Goal: Find specific page/section: Find specific page/section

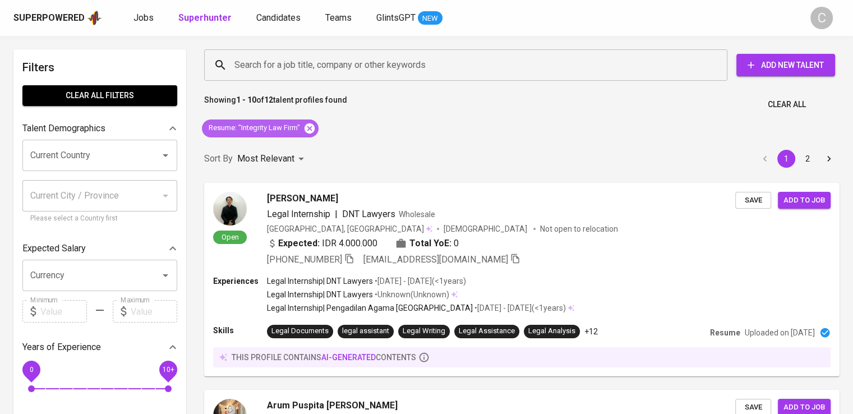
click at [312, 126] on icon at bounding box center [309, 128] width 12 height 12
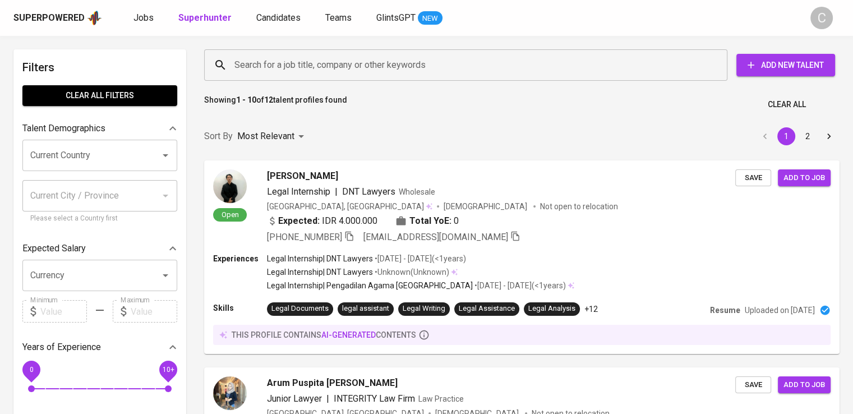
click at [326, 66] on input "Search for a job title, company or other keywords" at bounding box center [469, 64] width 474 height 21
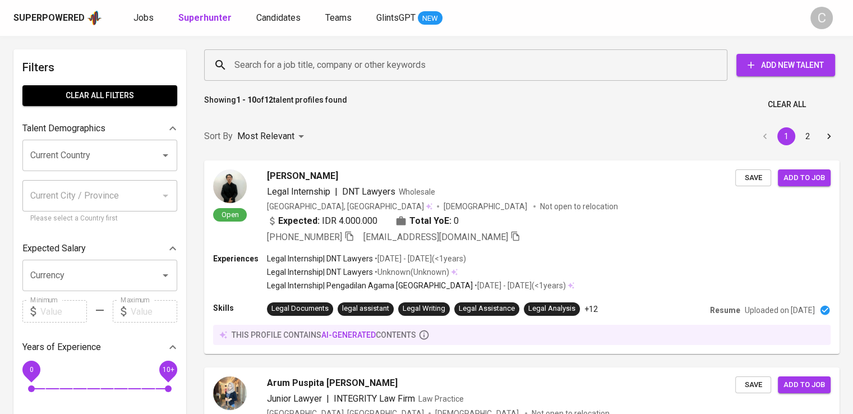
click at [326, 66] on input "Search for a job title, company or other keywords" at bounding box center [469, 64] width 474 height 21
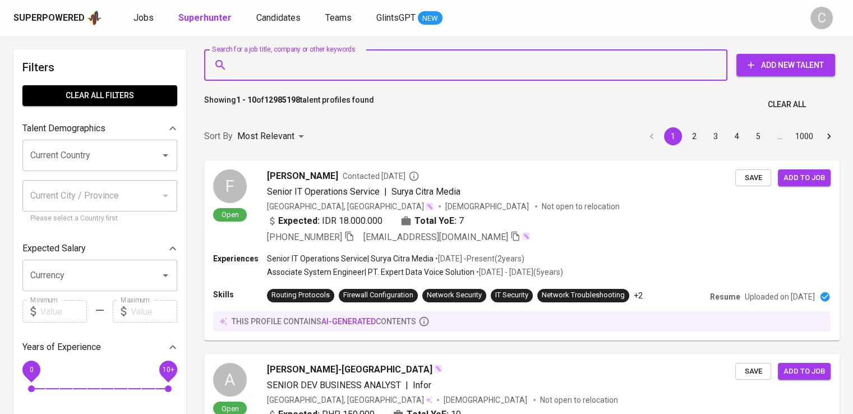
click at [326, 66] on input "Search for a job title, company or other keywords" at bounding box center [469, 64] width 474 height 21
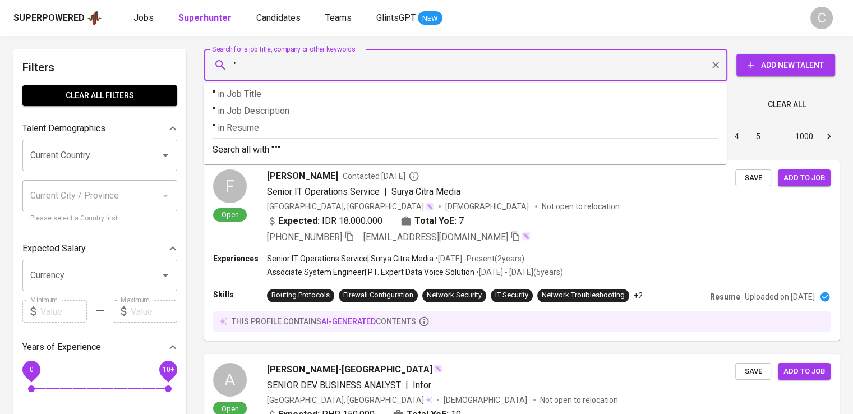
paste input "Prima [PERSON_NAME]"
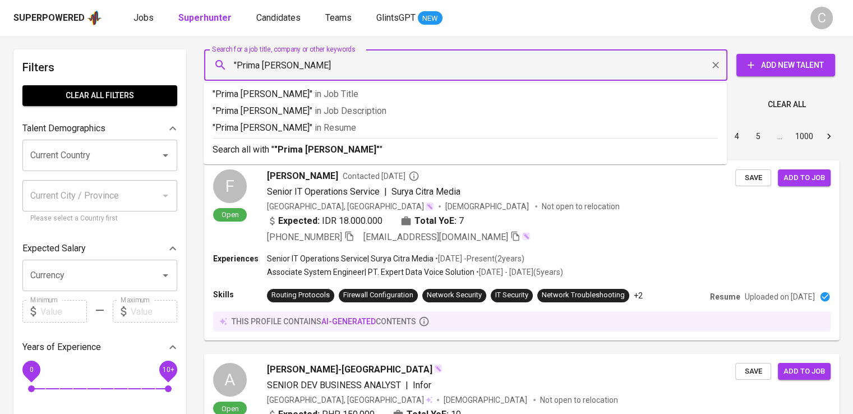
type input ""Prima [PERSON_NAME]""
click at [343, 131] on p ""Prima [PERSON_NAME][DEMOGRAPHIC_DATA]" in Resume" at bounding box center [464, 127] width 505 height 13
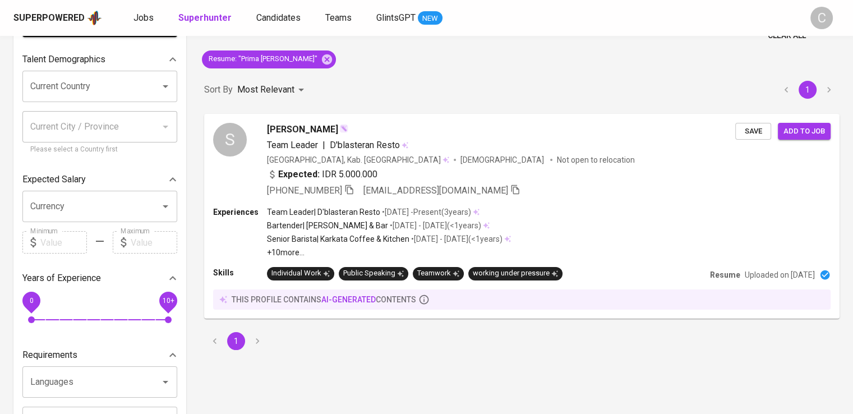
scroll to position [134, 0]
